Goal: Information Seeking & Learning: Learn about a topic

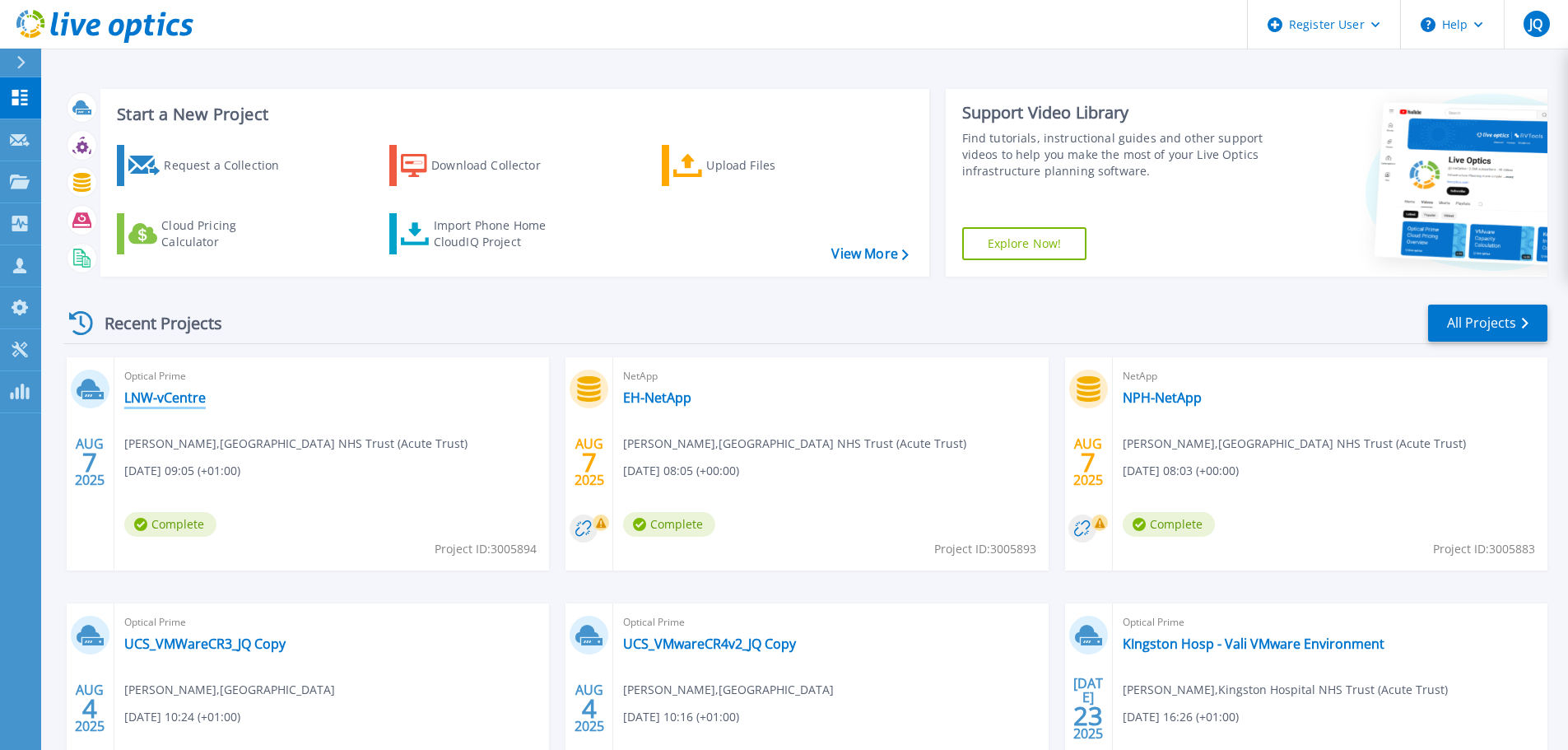
click at [151, 396] on link "LNW-vCentre" at bounding box center [164, 398] width 82 height 17
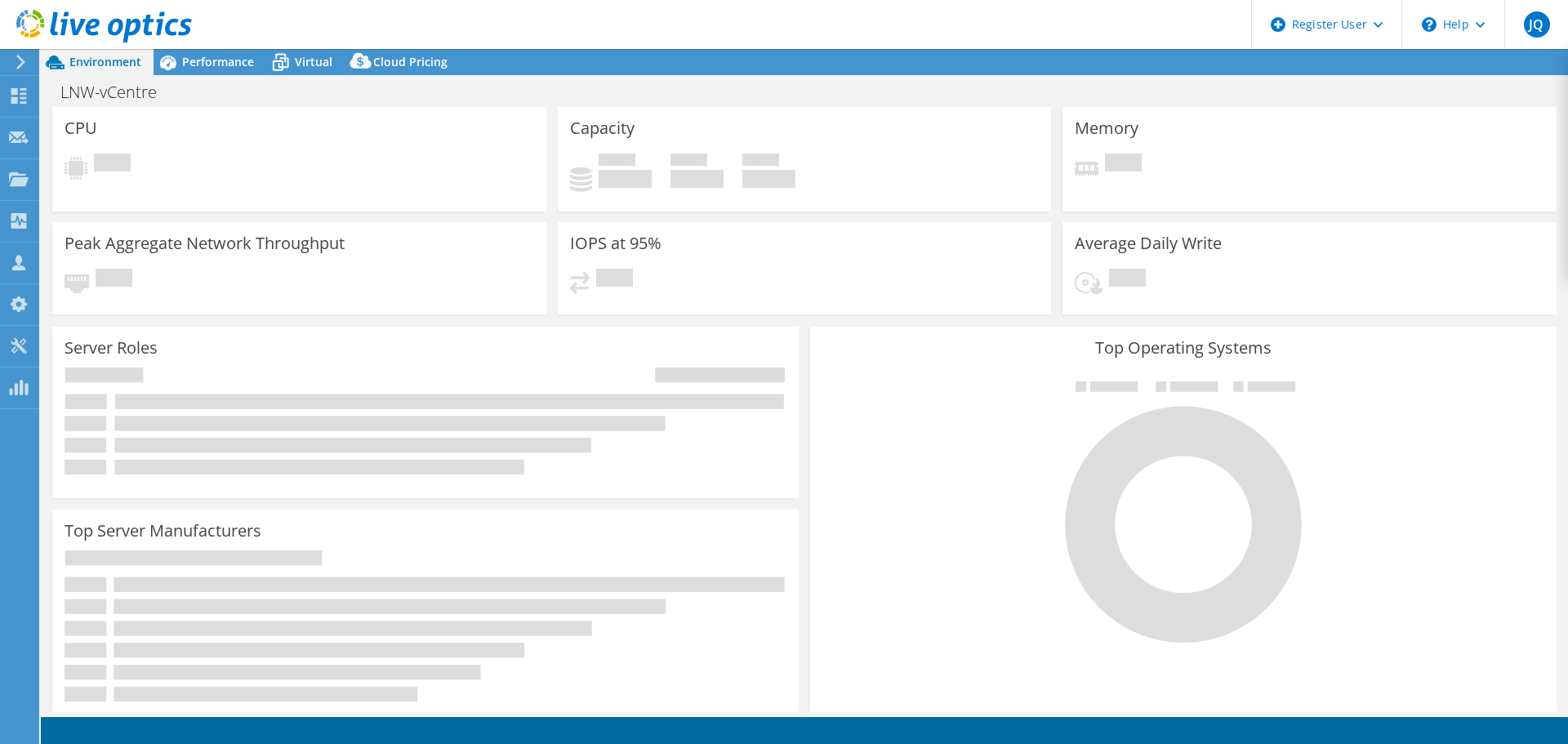
select select "USD"
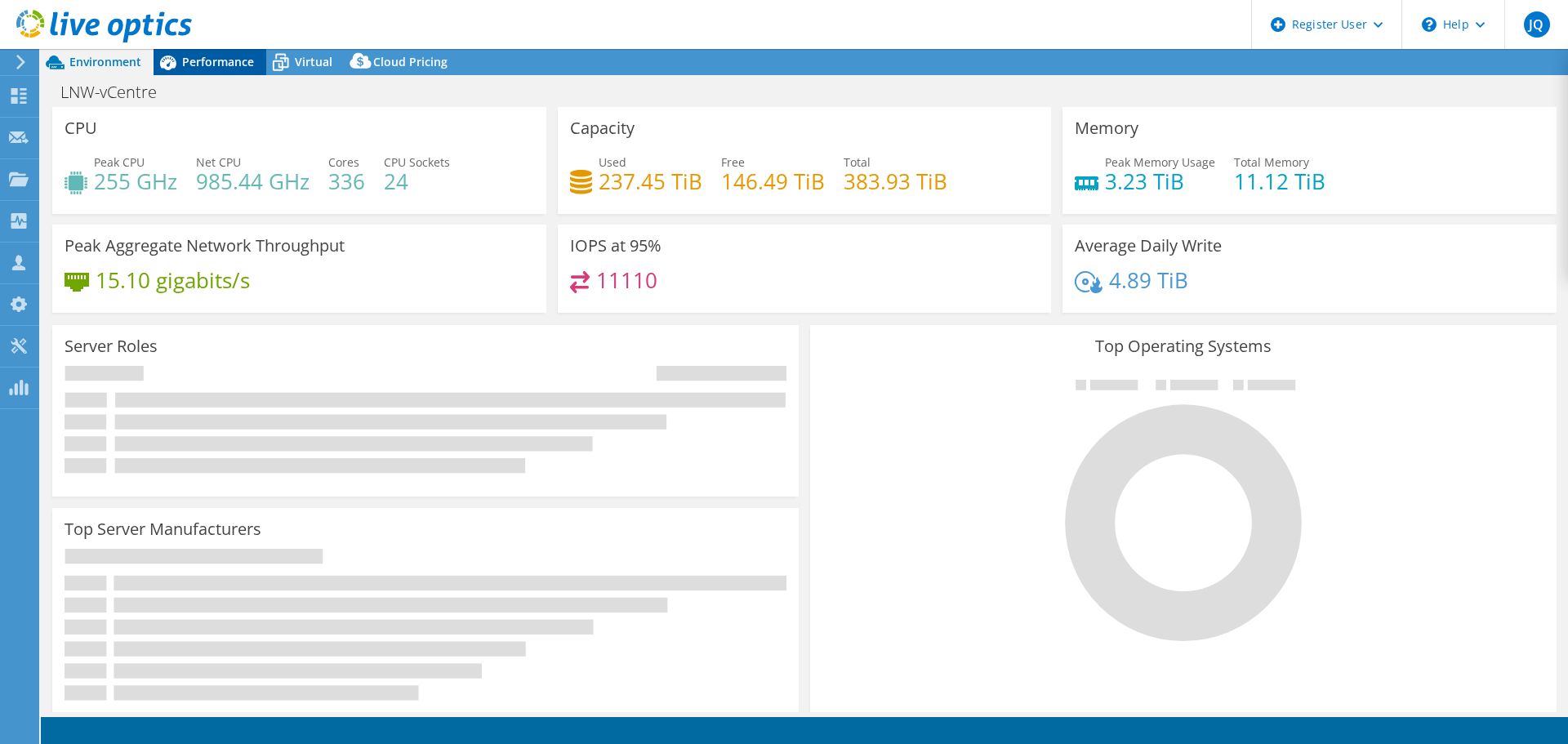
click at [261, 54] on div "Performance" at bounding box center [209, 62] width 112 height 26
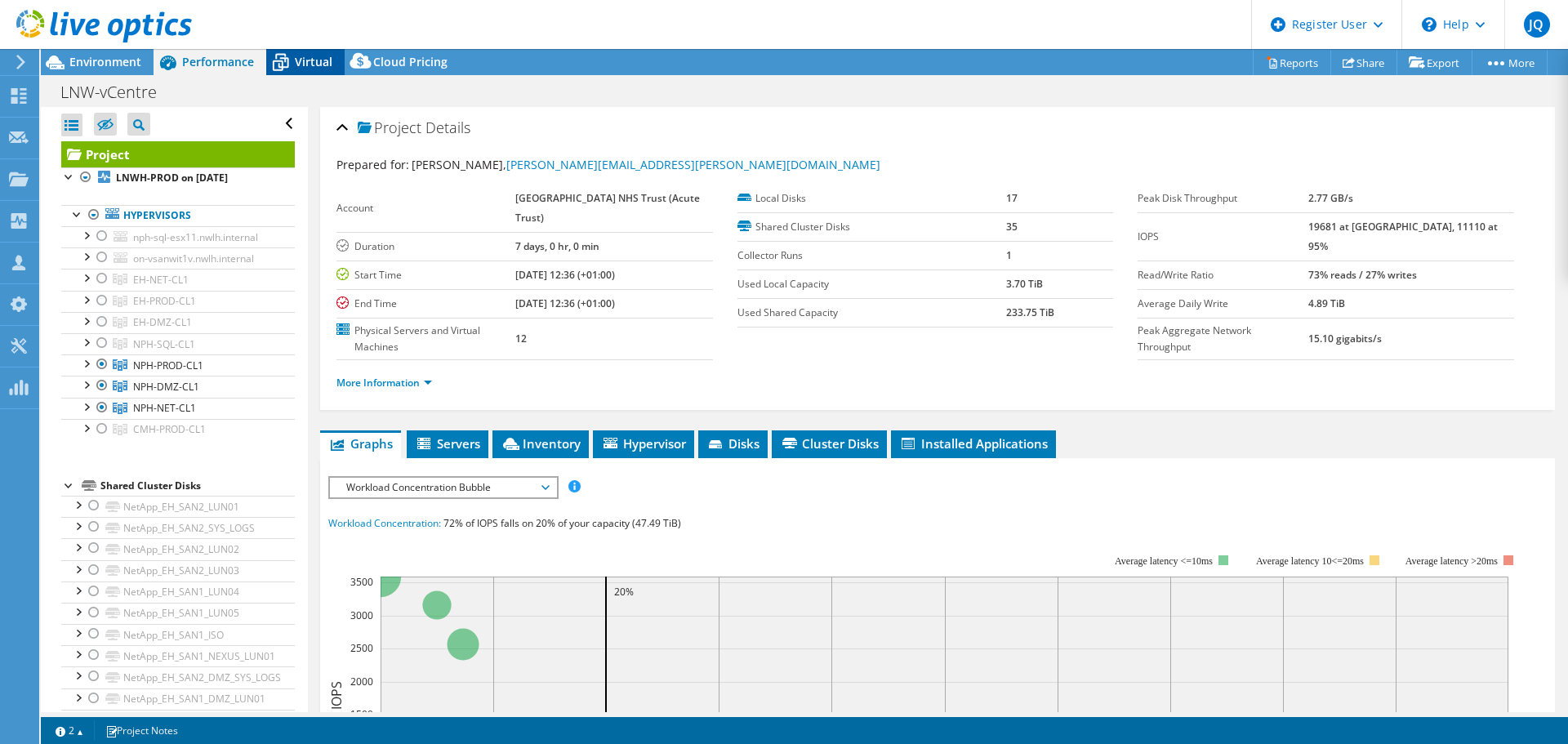
click at [308, 57] on span "Virtual" at bounding box center [313, 62] width 37 height 16
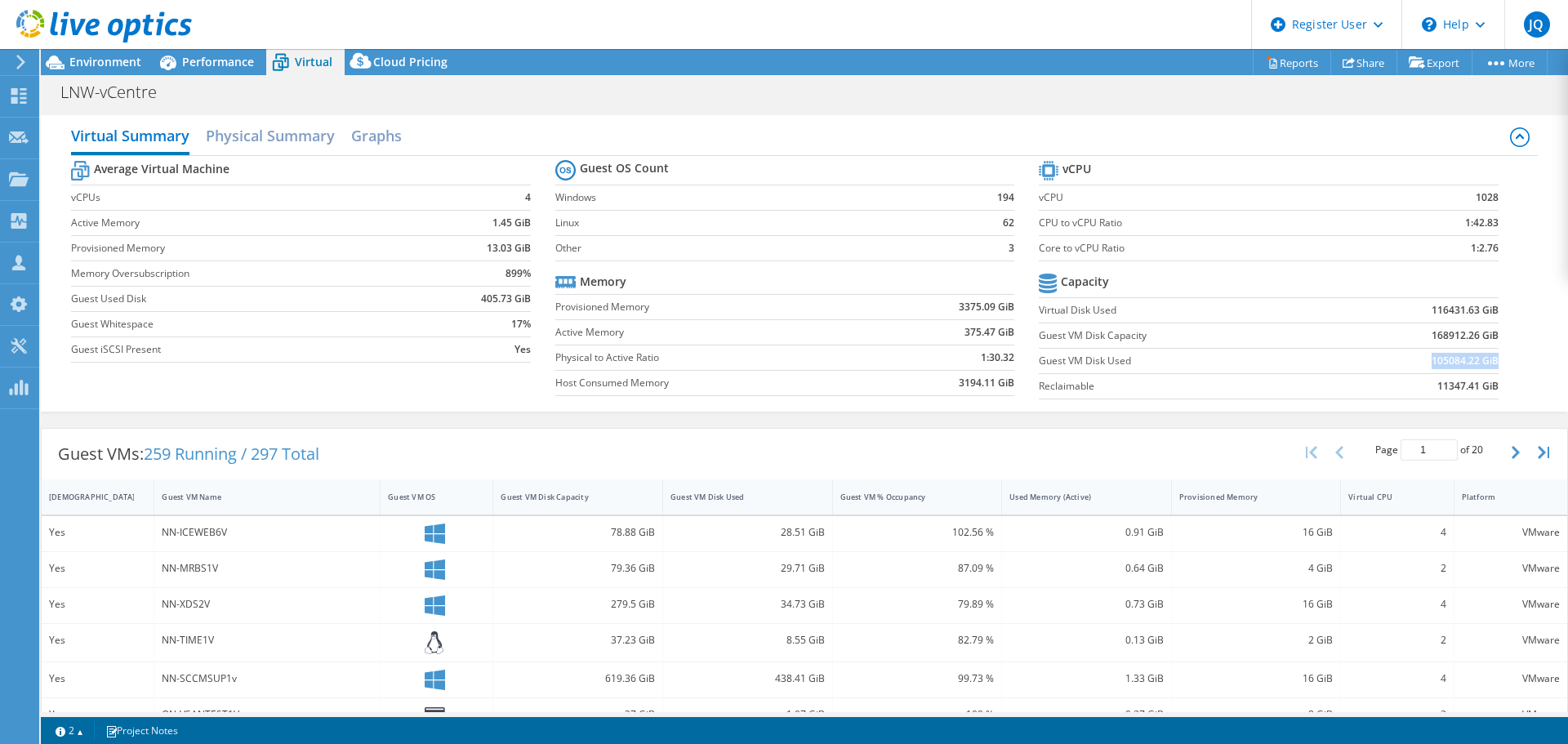
drag, startPoint x: 1423, startPoint y: 363, endPoint x: 1484, endPoint y: 360, distance: 61.1
click at [1484, 360] on b "105084.22 GiB" at bounding box center [1465, 360] width 67 height 17
click at [1182, 270] on tr "Capacity" at bounding box center [1268, 283] width 459 height 28
